Goal: Task Accomplishment & Management: Complete application form

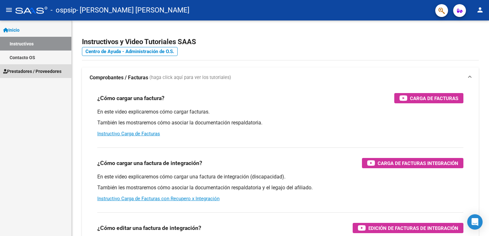
click at [44, 70] on span "Prestadores / Proveedores" at bounding box center [32, 71] width 58 height 7
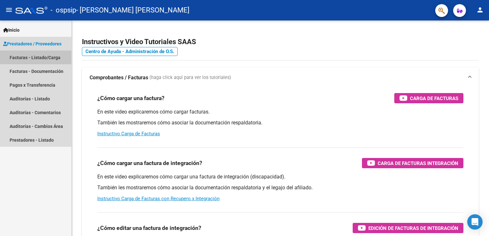
click at [45, 59] on link "Facturas - Listado/Carga" at bounding box center [35, 58] width 71 height 14
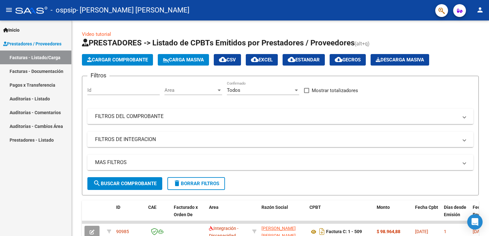
click at [481, 13] on mat-icon "person" at bounding box center [480, 10] width 8 height 8
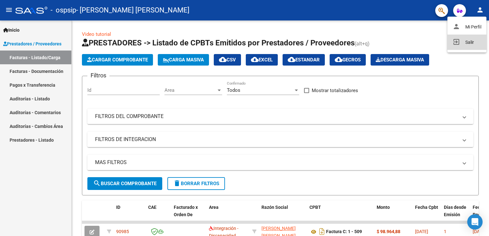
click at [464, 41] on button "exit_to_app Salir" at bounding box center [466, 42] width 39 height 15
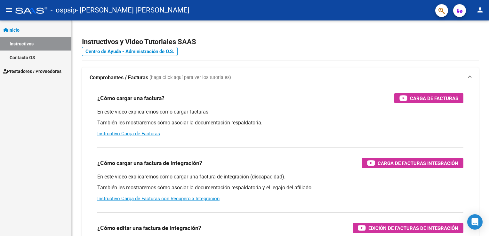
click at [55, 68] on span "Prestadores / Proveedores" at bounding box center [32, 71] width 58 height 7
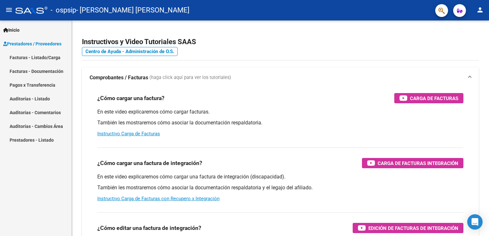
click at [37, 58] on link "Facturas - Listado/Carga" at bounding box center [35, 58] width 71 height 14
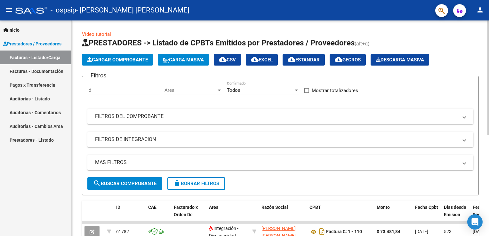
click at [115, 54] on button "Cargar Comprobante" at bounding box center [117, 60] width 71 height 12
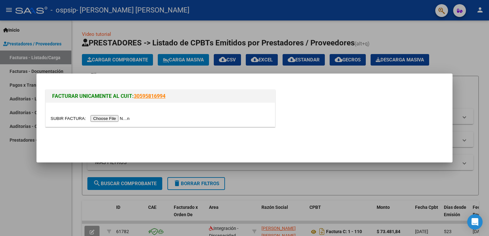
click at [112, 121] on input "file" at bounding box center [91, 118] width 81 height 7
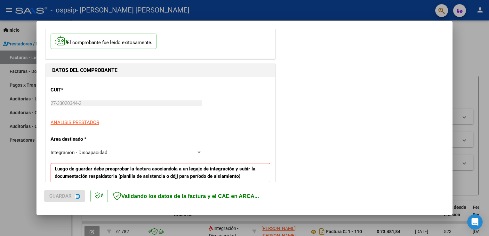
scroll to position [145, 0]
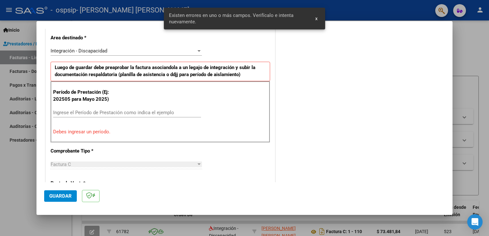
click at [97, 114] on input "Ingrese el Período de Prestación como indica el ejemplo" at bounding box center [127, 113] width 148 height 6
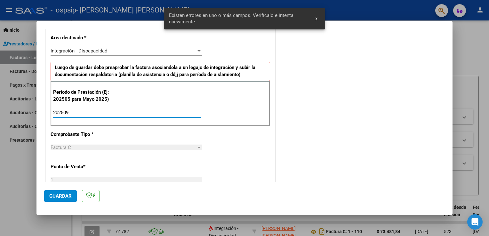
type input "202509"
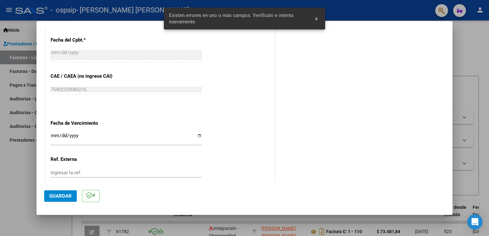
scroll to position [376, 0]
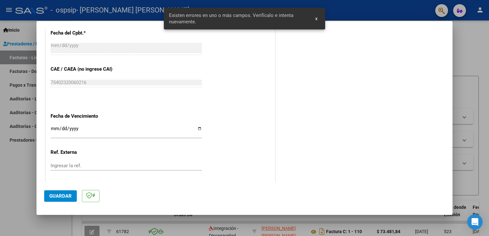
click at [52, 194] on span "Guardar" at bounding box center [60, 196] width 22 height 6
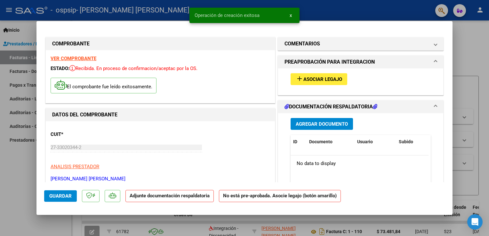
click at [309, 71] on div "add Asociar Legajo" at bounding box center [360, 78] width 150 height 21
click at [307, 77] on span "Asociar Legajo" at bounding box center [322, 79] width 39 height 6
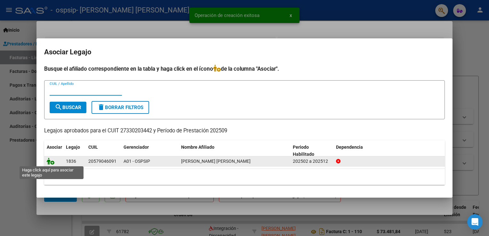
click at [50, 162] on icon at bounding box center [51, 161] width 8 height 7
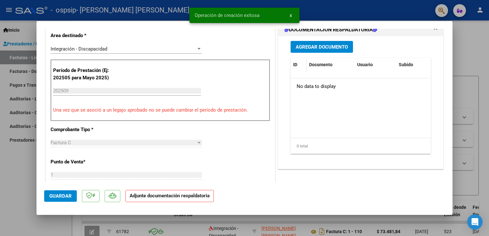
scroll to position [128, 0]
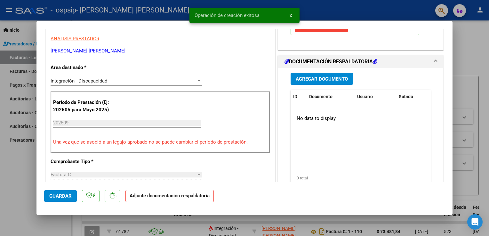
click at [308, 84] on button "Agregar Documento" at bounding box center [321, 79] width 62 height 12
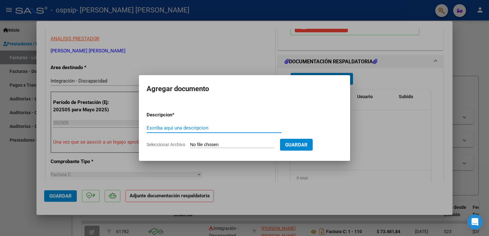
click at [164, 129] on input "Escriba aquí una descripcion" at bounding box center [213, 128] width 135 height 6
type input "planilla de asistencia sept"
click at [203, 146] on input "Seleccionar Archivo" at bounding box center [232, 145] width 85 height 6
type input "C:\fakepath\WhatsApp Image 2025-10-07 at 11.15.42 AM.jpeg"
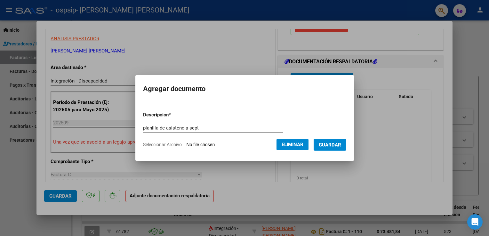
click at [335, 148] on button "Guardar" at bounding box center [329, 145] width 33 height 12
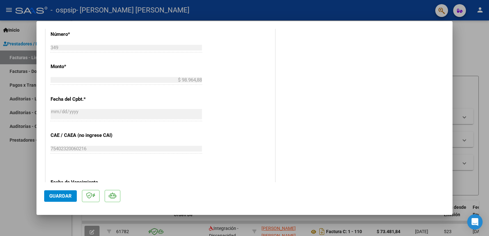
scroll to position [384, 0]
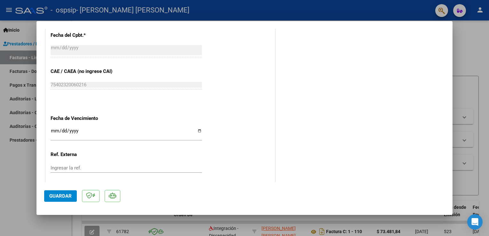
click at [64, 198] on span "Guardar" at bounding box center [60, 196] width 22 height 6
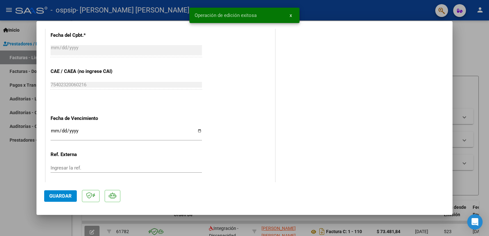
click at [2, 153] on div at bounding box center [244, 118] width 489 height 236
type input "$ 0,00"
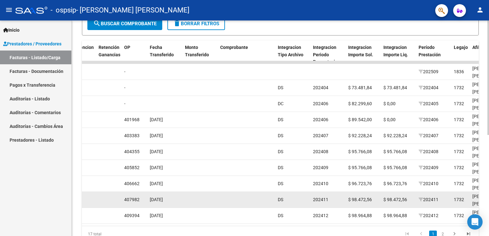
scroll to position [190, 0]
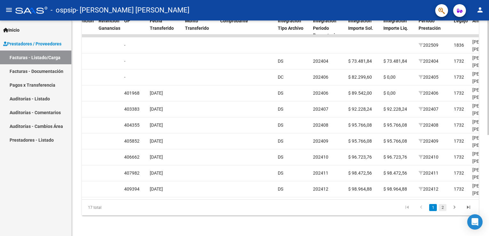
click at [441, 207] on link "2" at bounding box center [442, 207] width 8 height 7
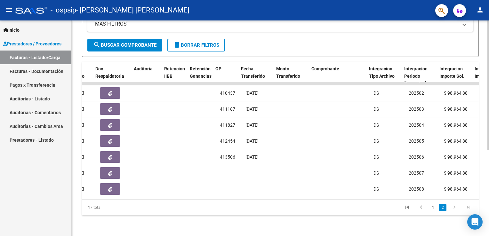
scroll to position [0, 409]
